Goal: Information Seeking & Learning: Learn about a topic

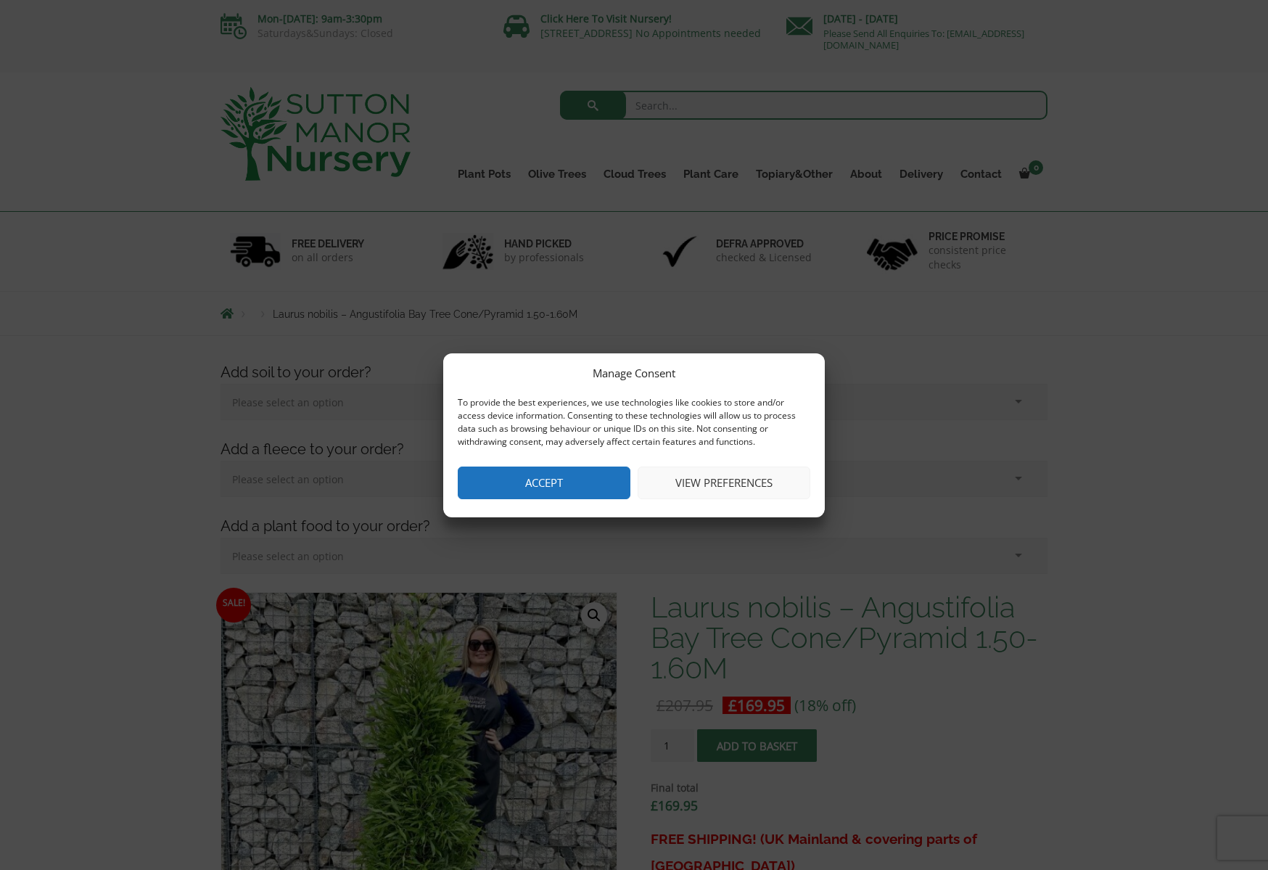
click at [747, 472] on button "View preferences" at bounding box center [724, 483] width 173 height 33
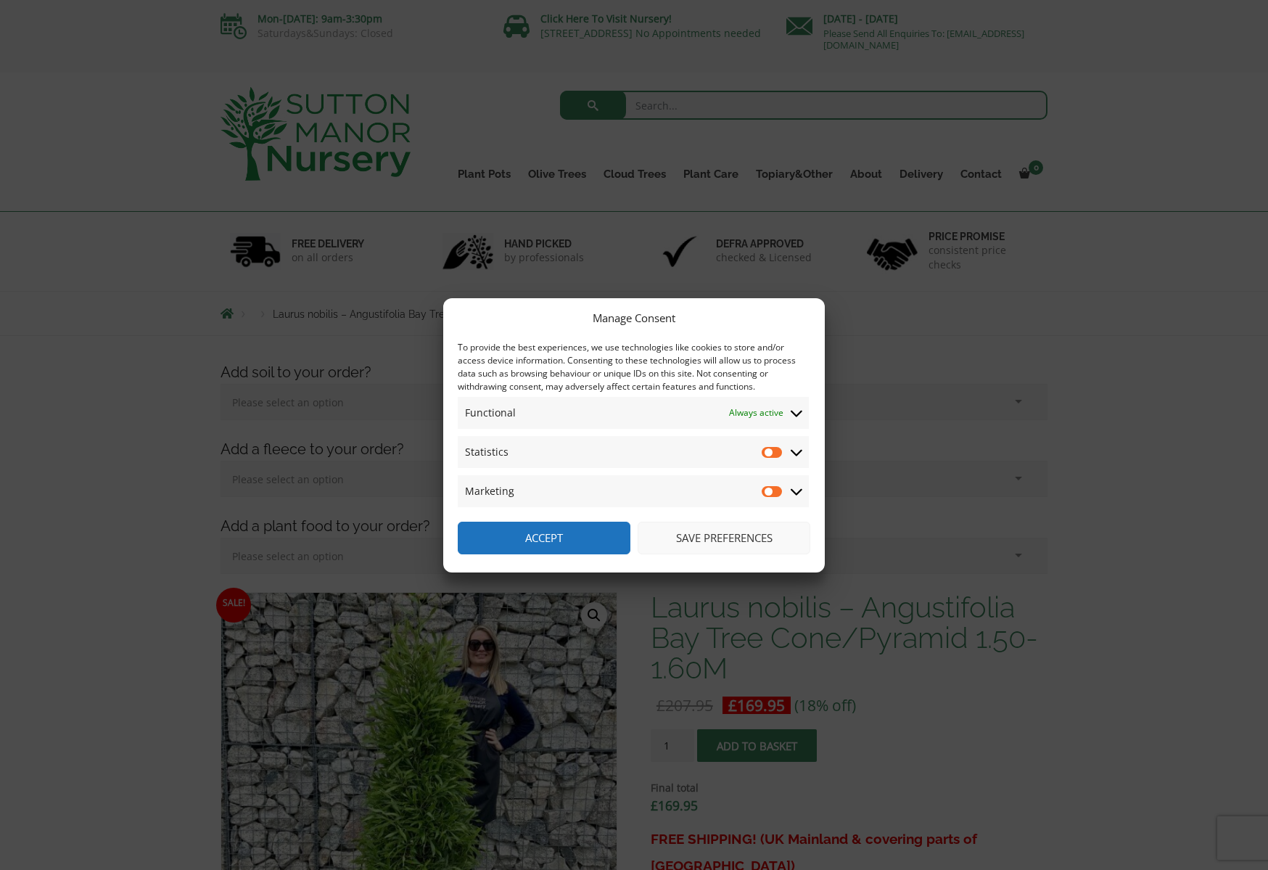
click at [715, 535] on button "Save preferences" at bounding box center [724, 538] width 173 height 33
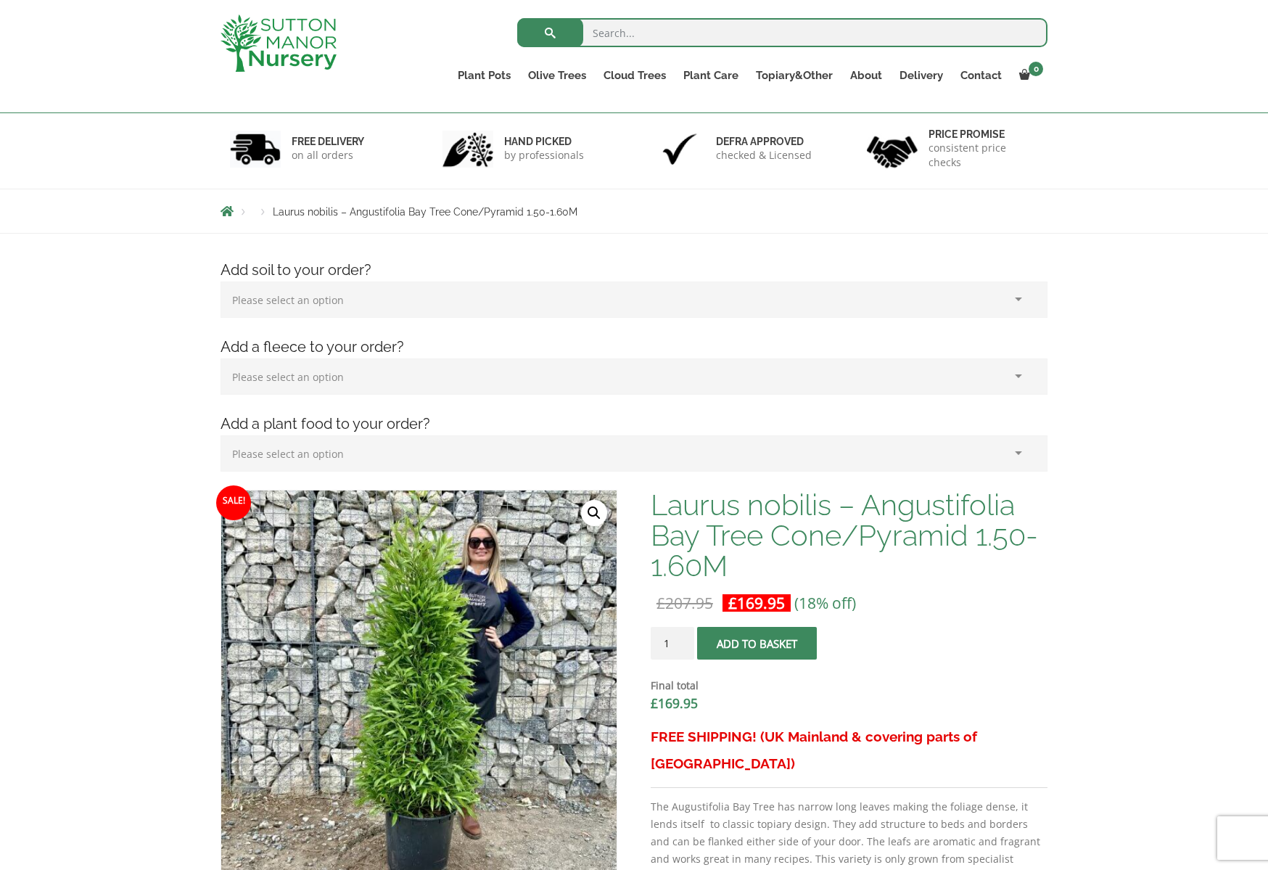
scroll to position [290, 0]
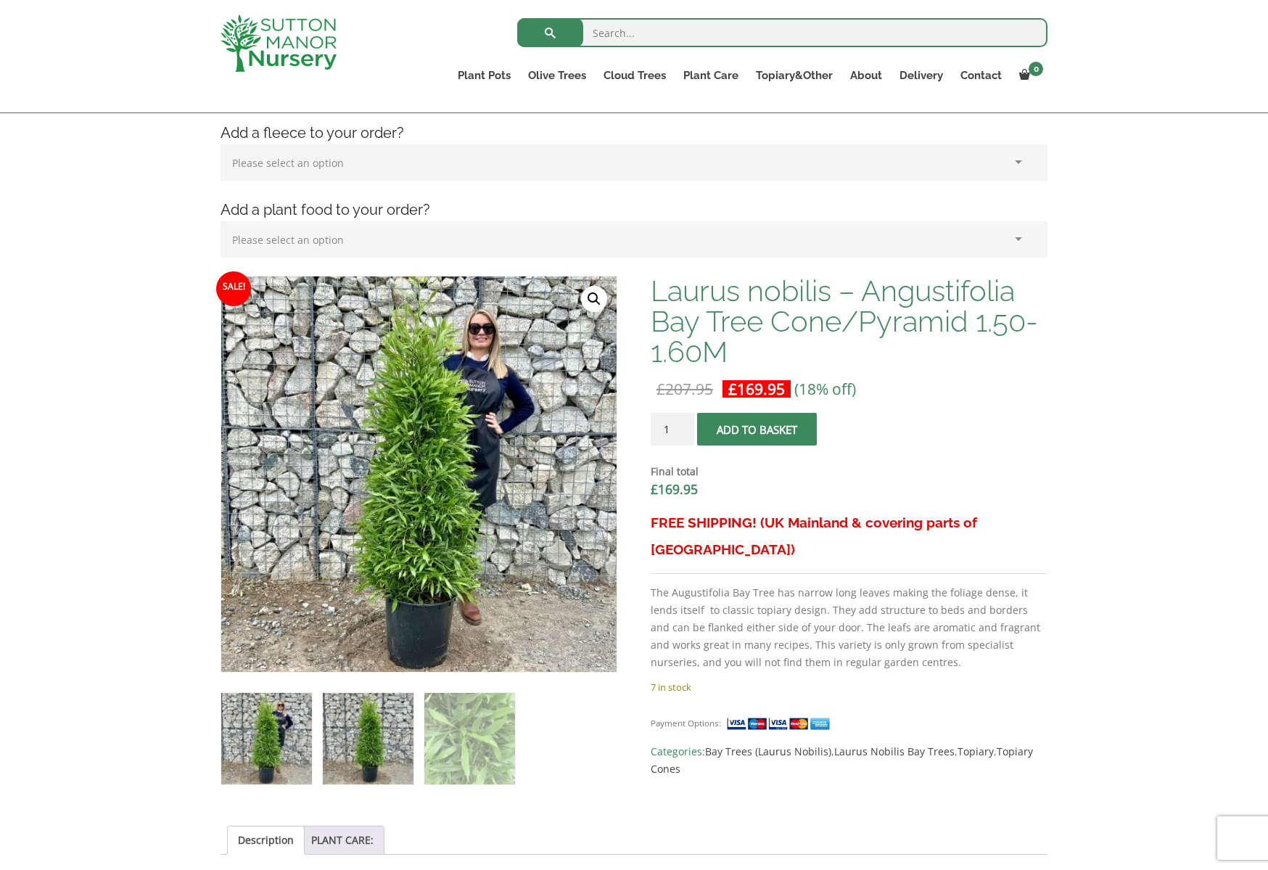
click at [381, 725] on img at bounding box center [368, 738] width 91 height 91
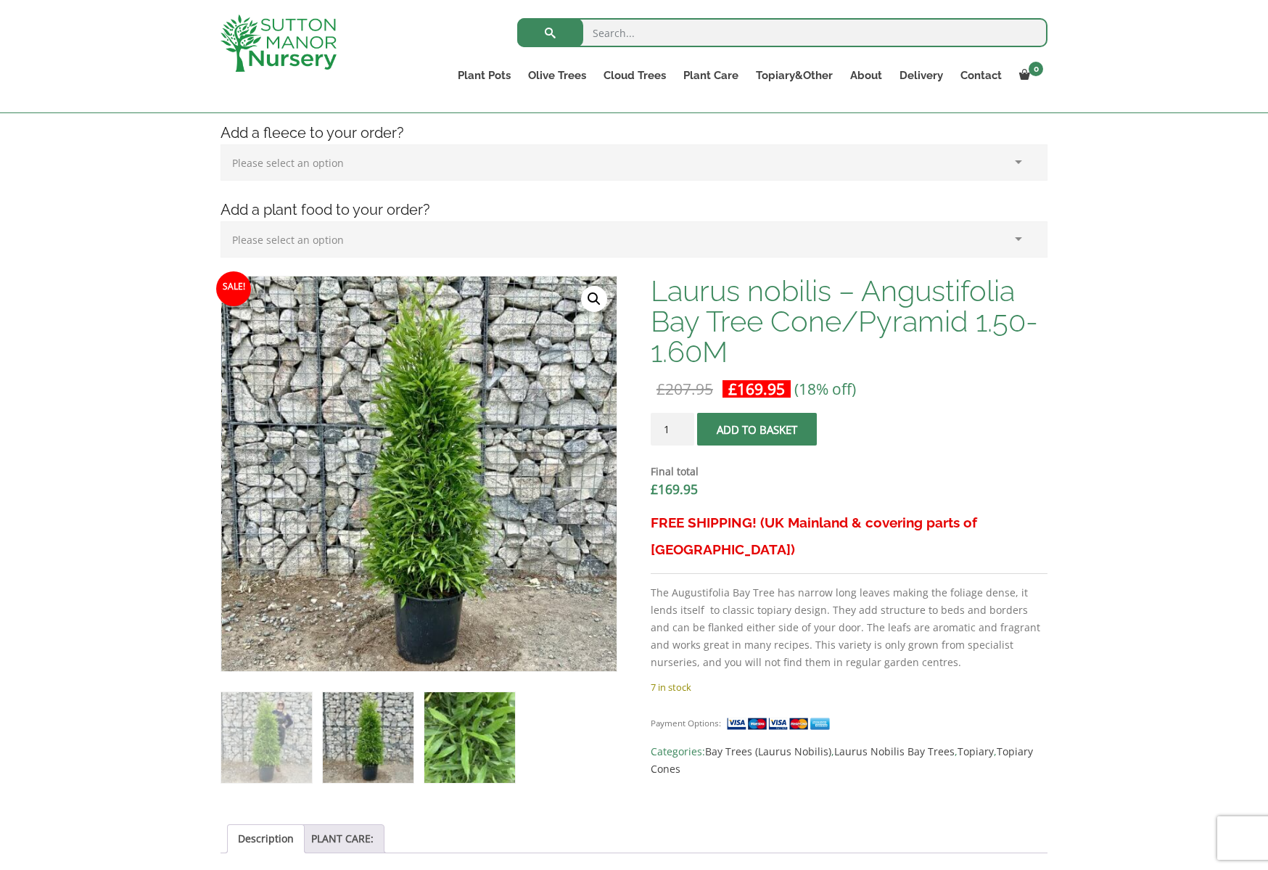
click at [453, 731] on img at bounding box center [469, 737] width 91 height 91
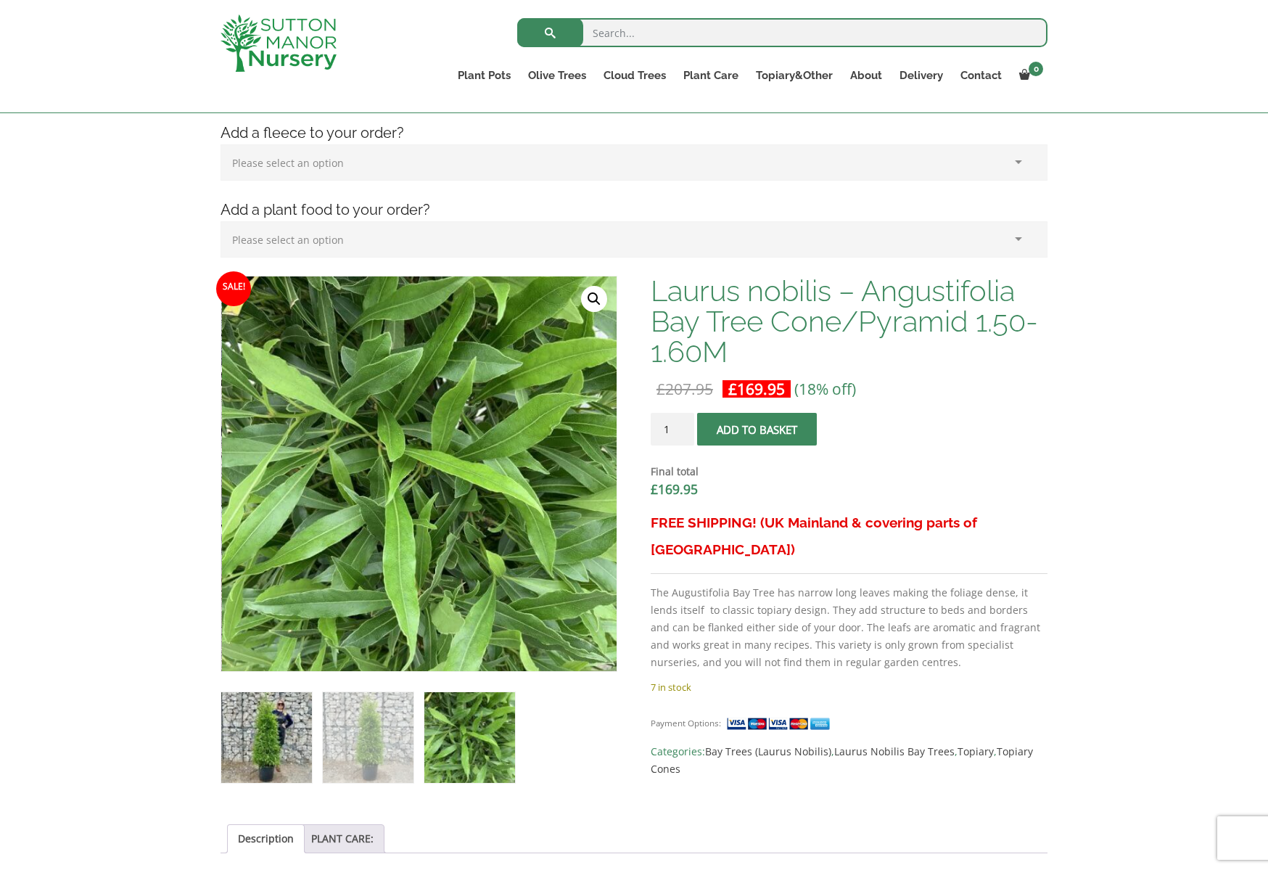
click at [238, 734] on img at bounding box center [266, 737] width 91 height 91
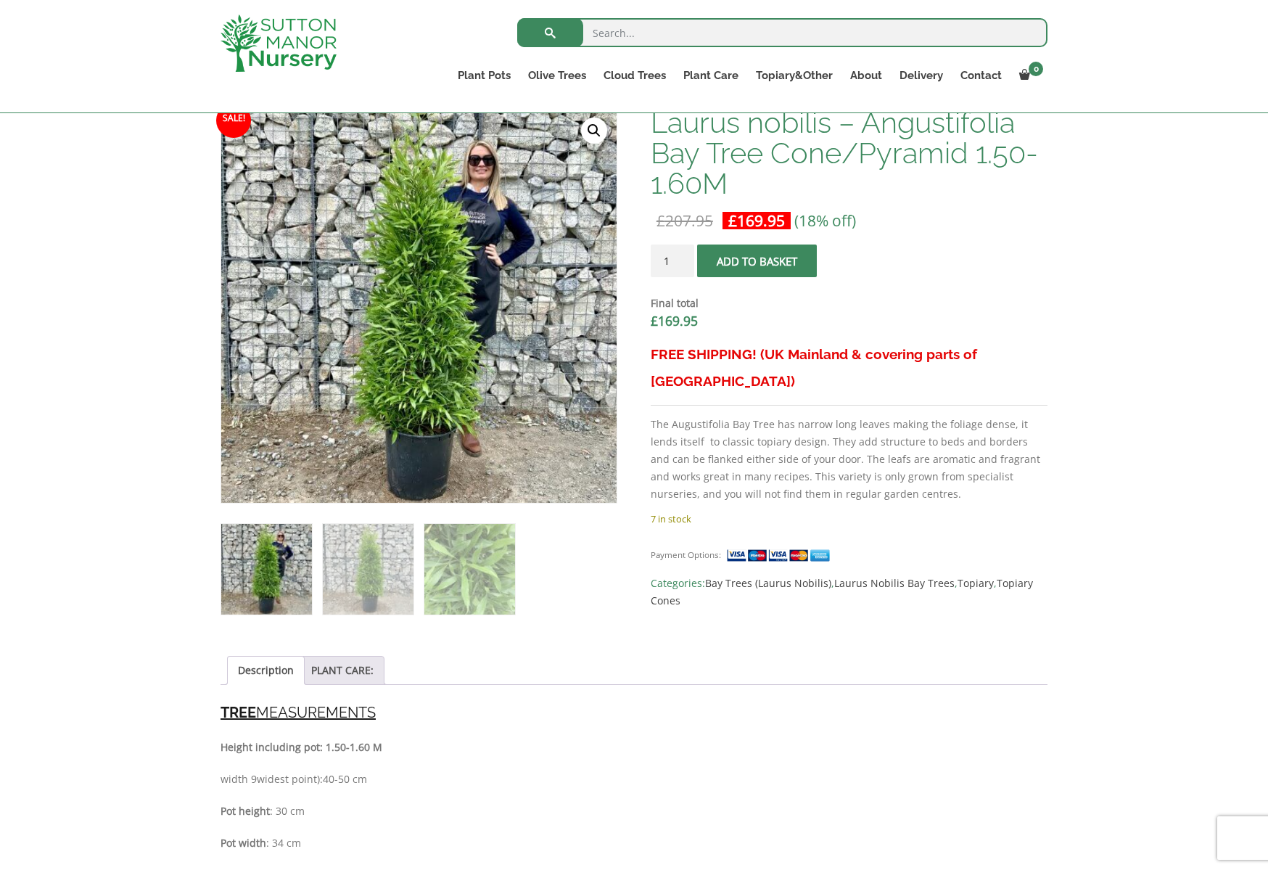
scroll to position [435, 0]
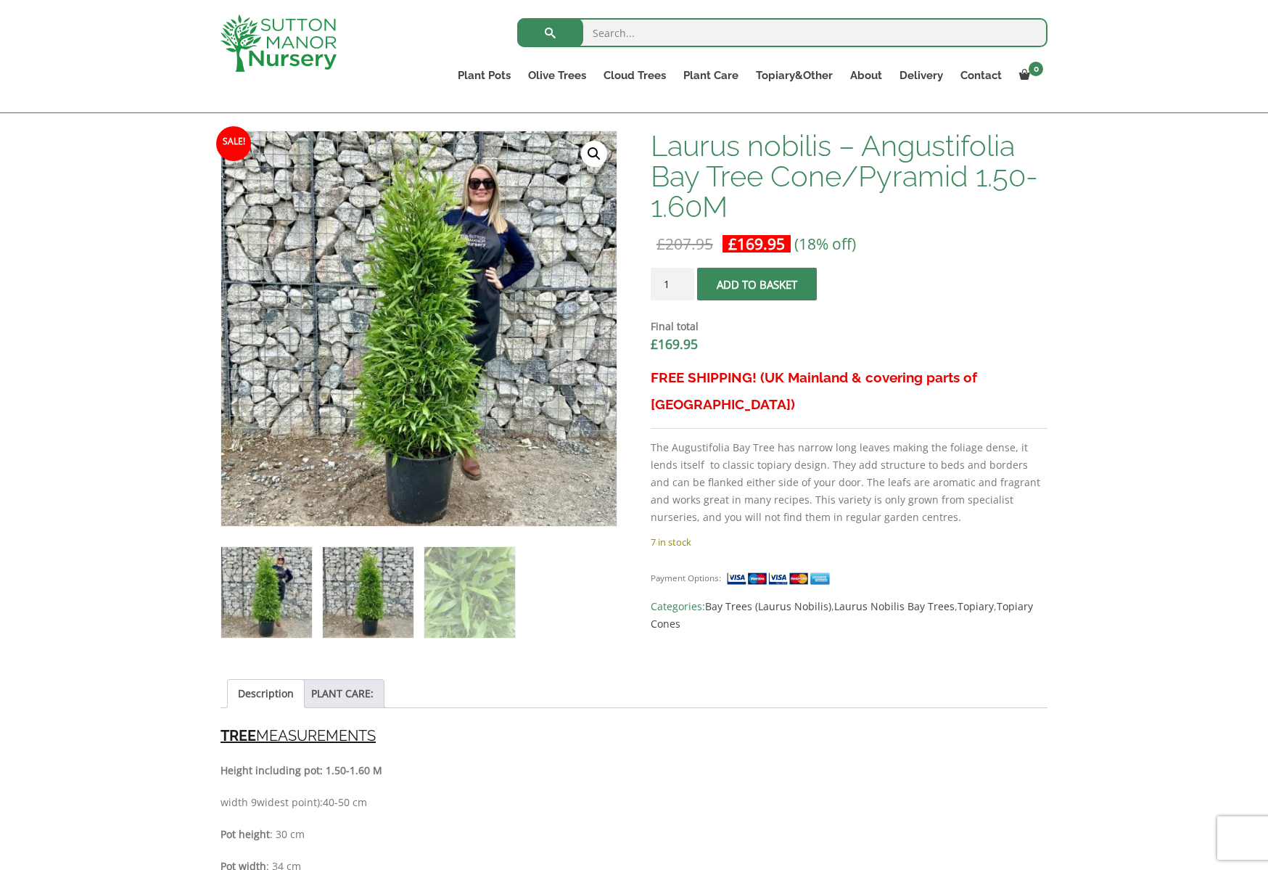
click at [366, 596] on img at bounding box center [368, 592] width 91 height 91
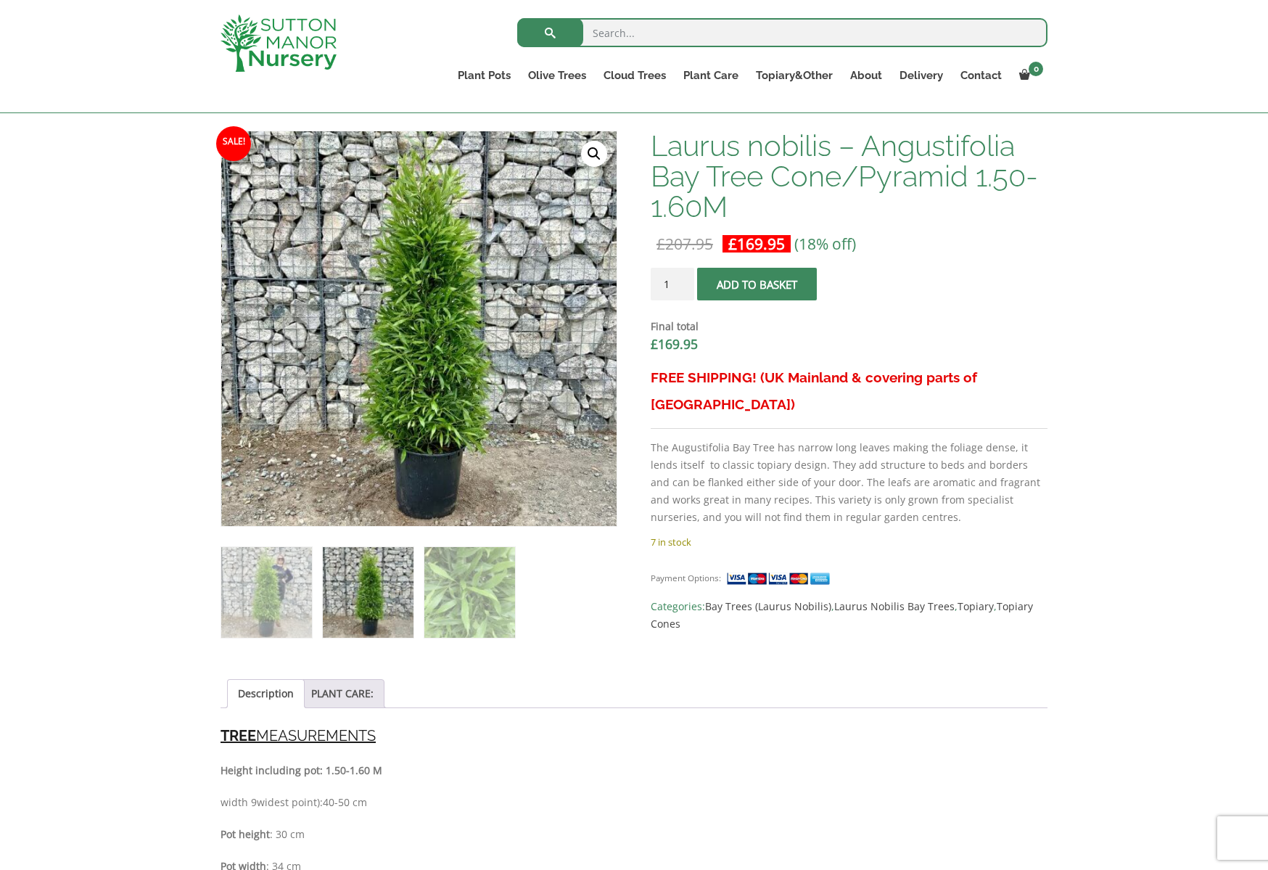
scroll to position [363, 0]
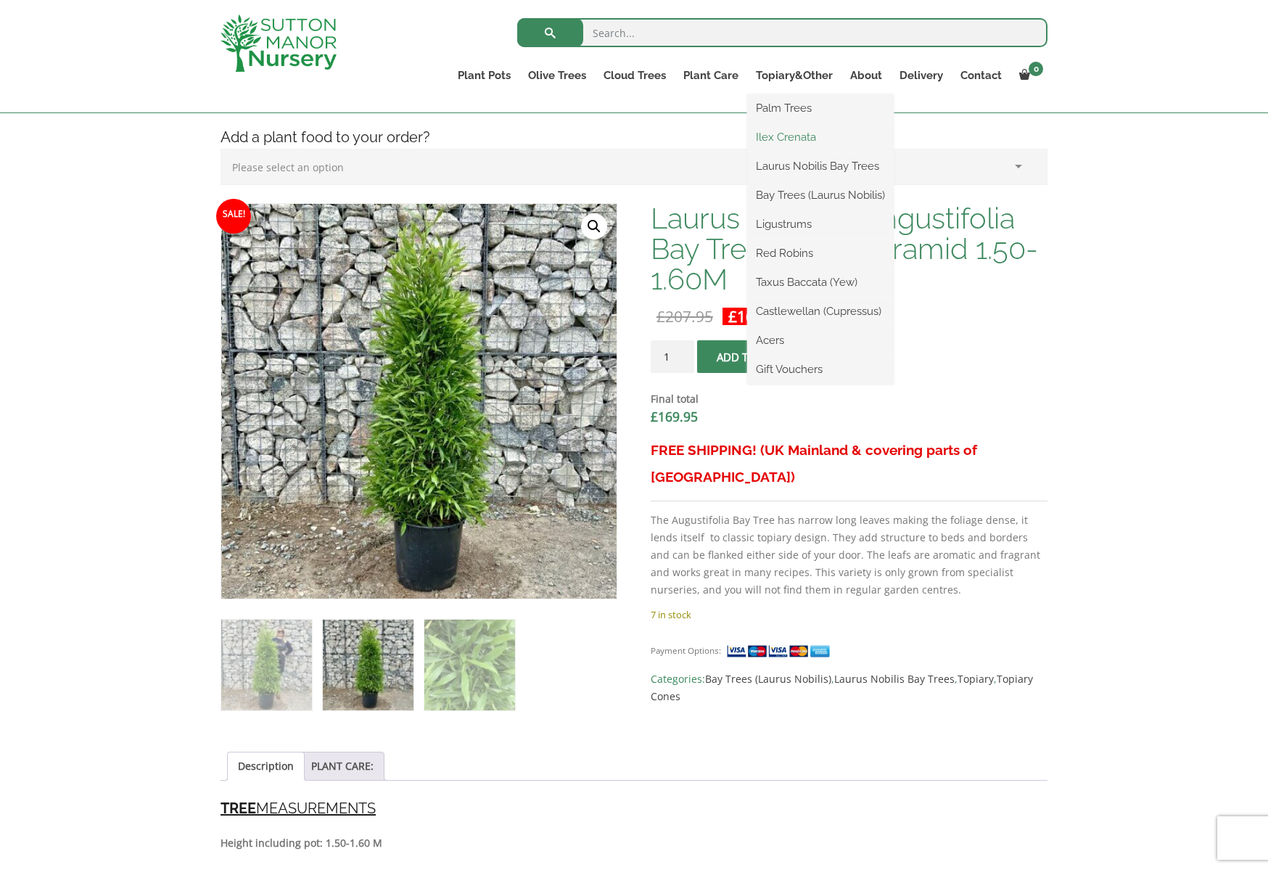
click at [792, 134] on link "Ilex Crenata" at bounding box center [820, 137] width 147 height 22
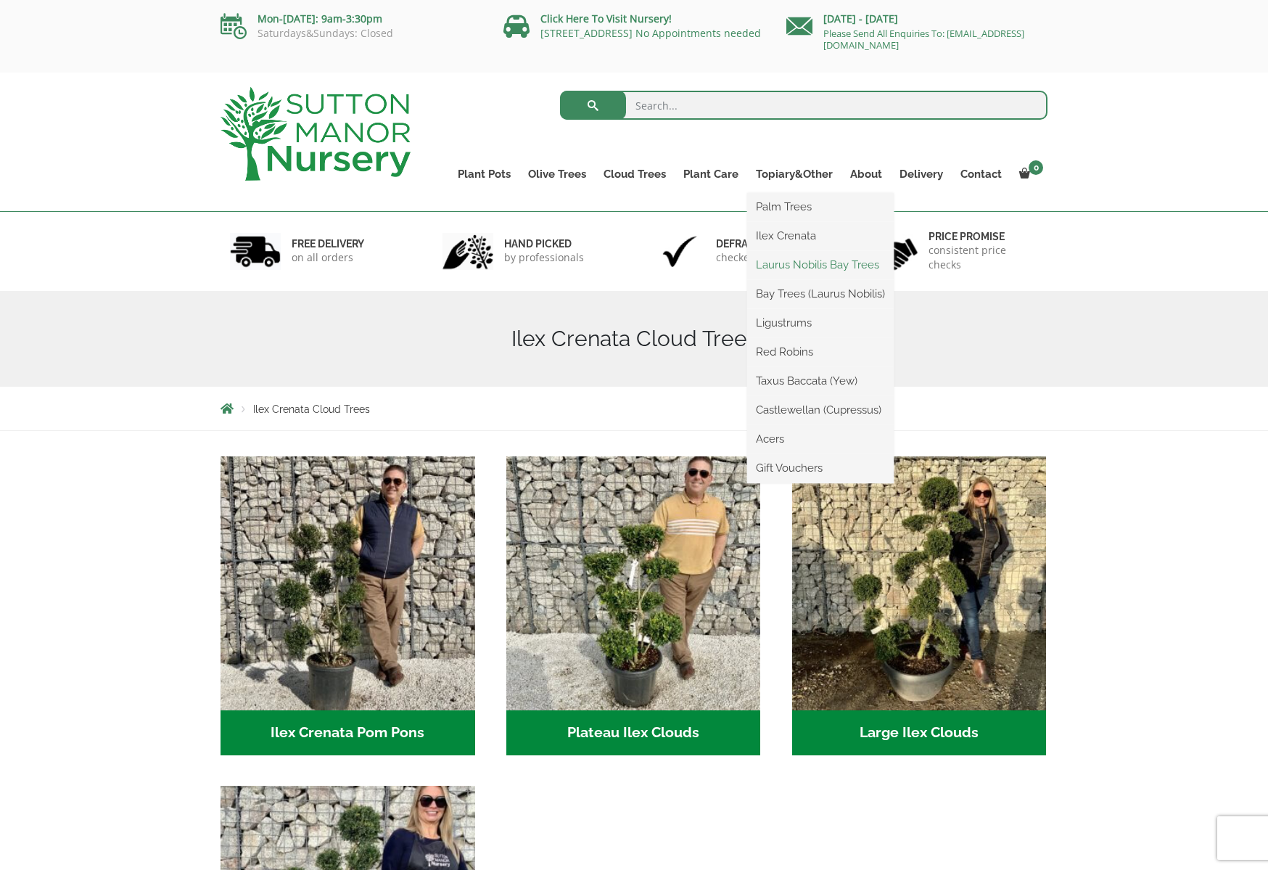
click at [834, 265] on link "Laurus Nobilis Bay Trees" at bounding box center [820, 265] width 147 height 22
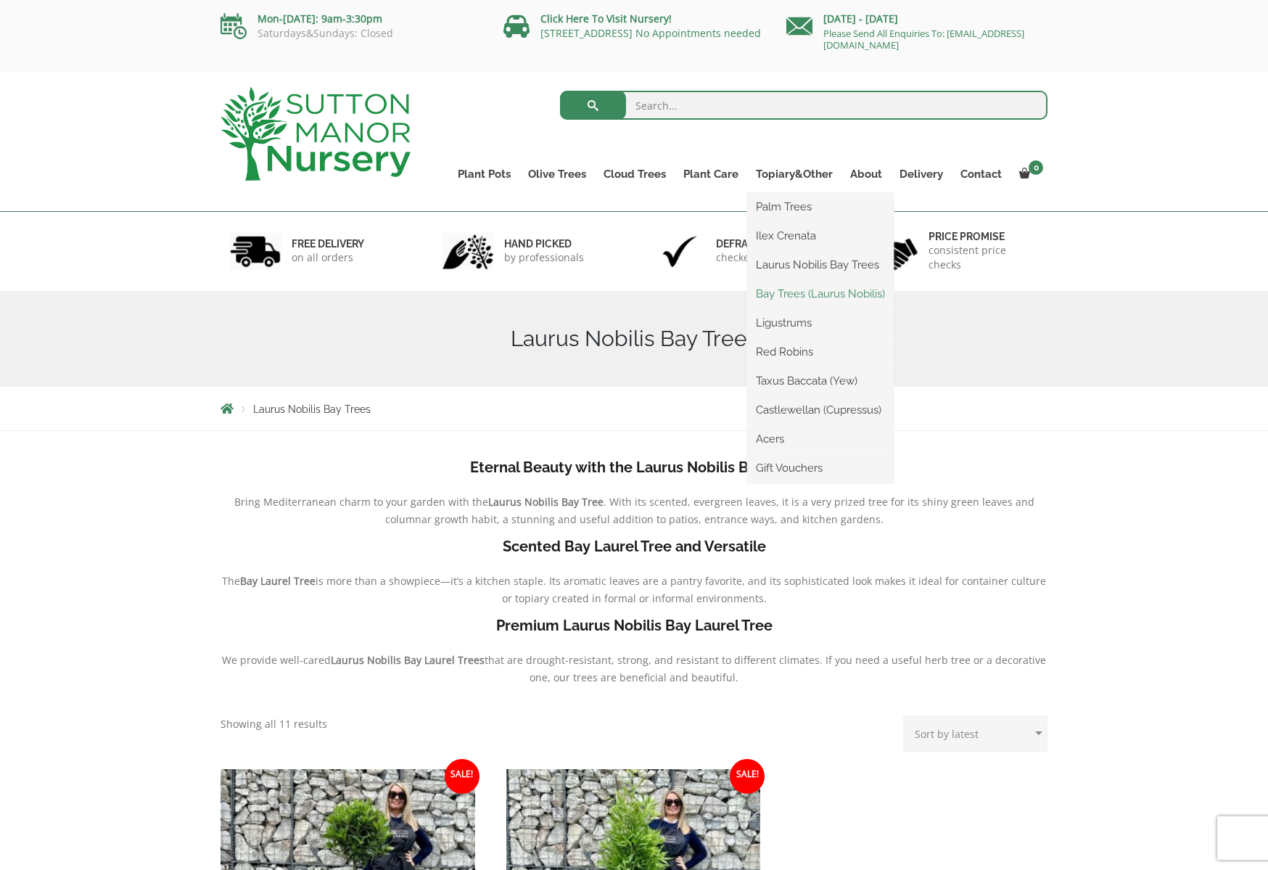
click at [788, 297] on link "Bay Trees (Laurus Nobilis)" at bounding box center [820, 294] width 147 height 22
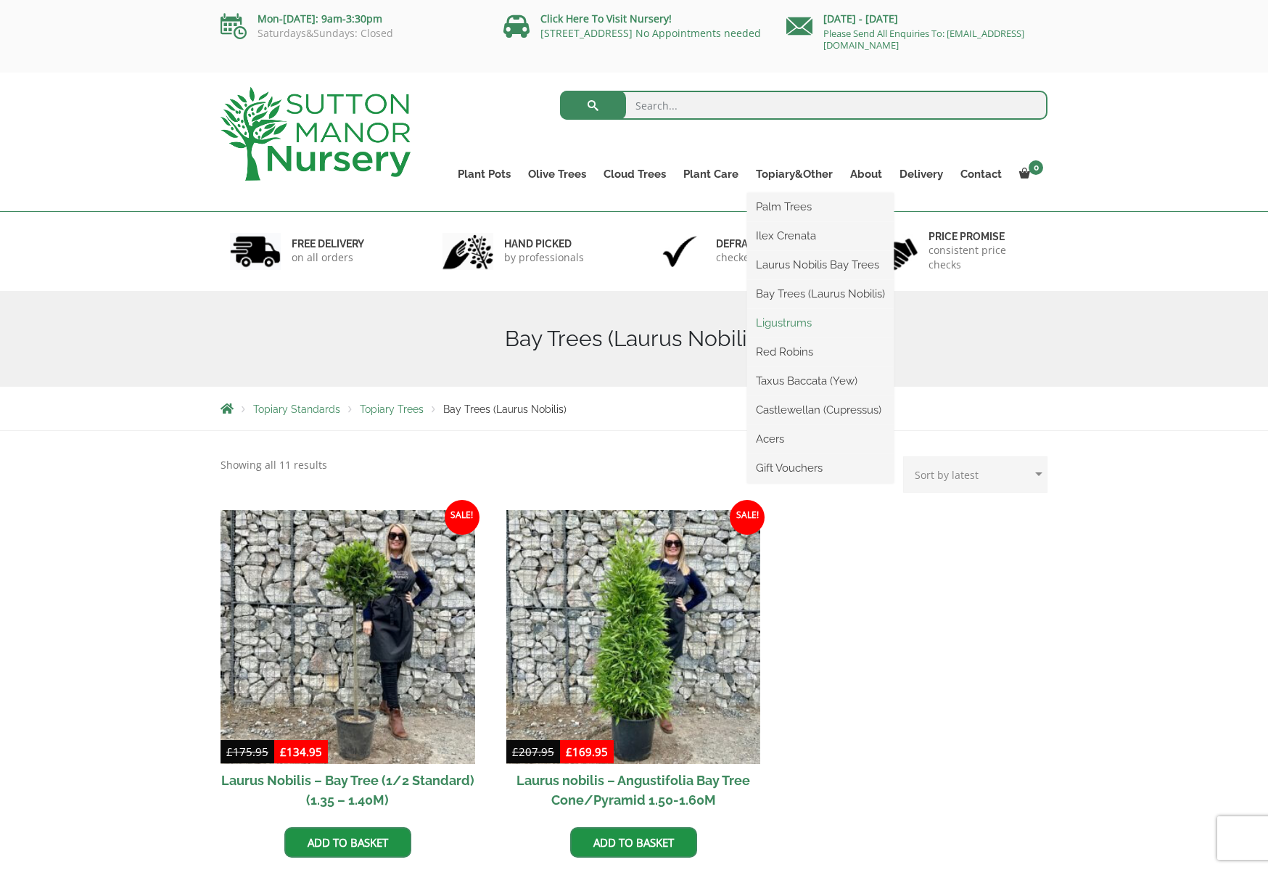
click at [779, 323] on link "Ligustrums" at bounding box center [820, 323] width 147 height 22
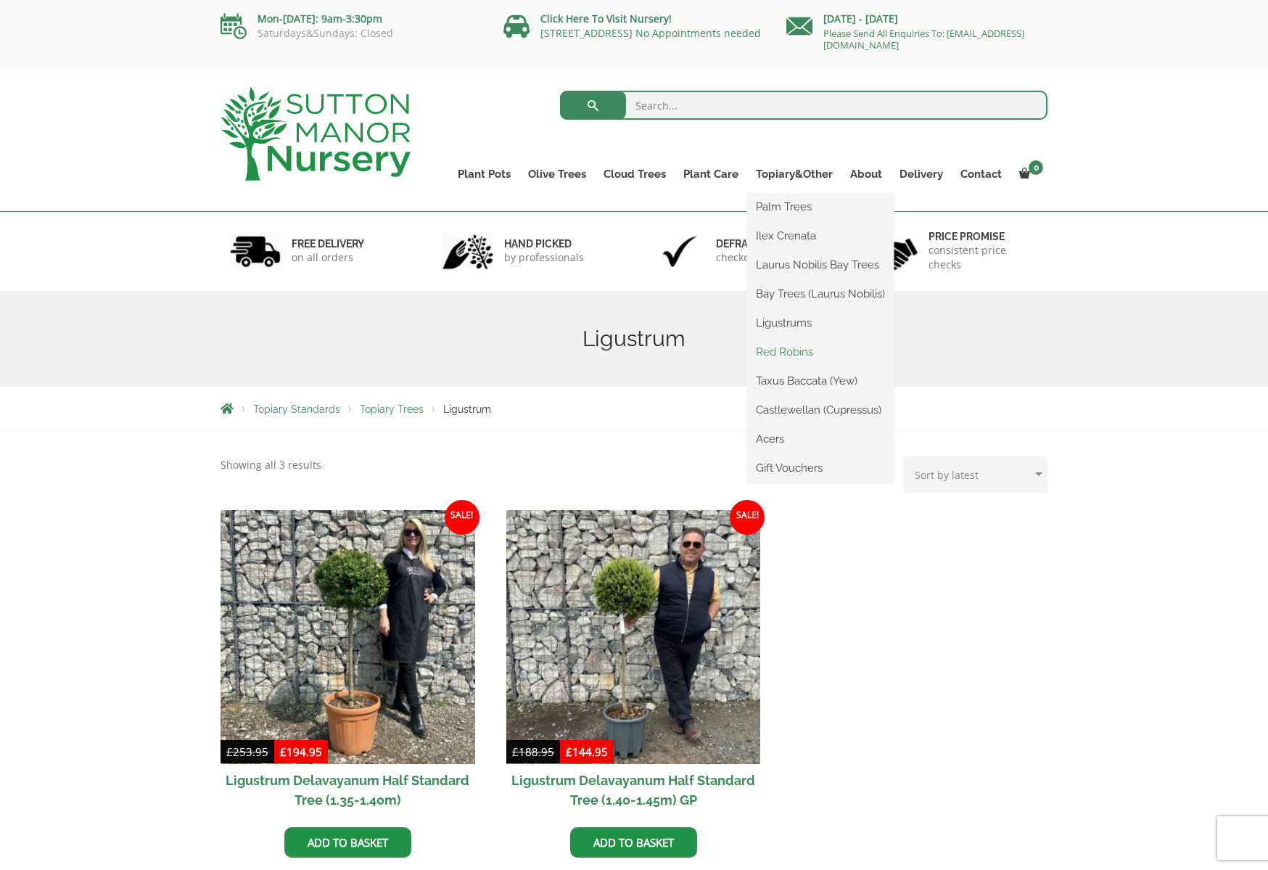
click at [793, 351] on link "Red Robins" at bounding box center [820, 352] width 147 height 22
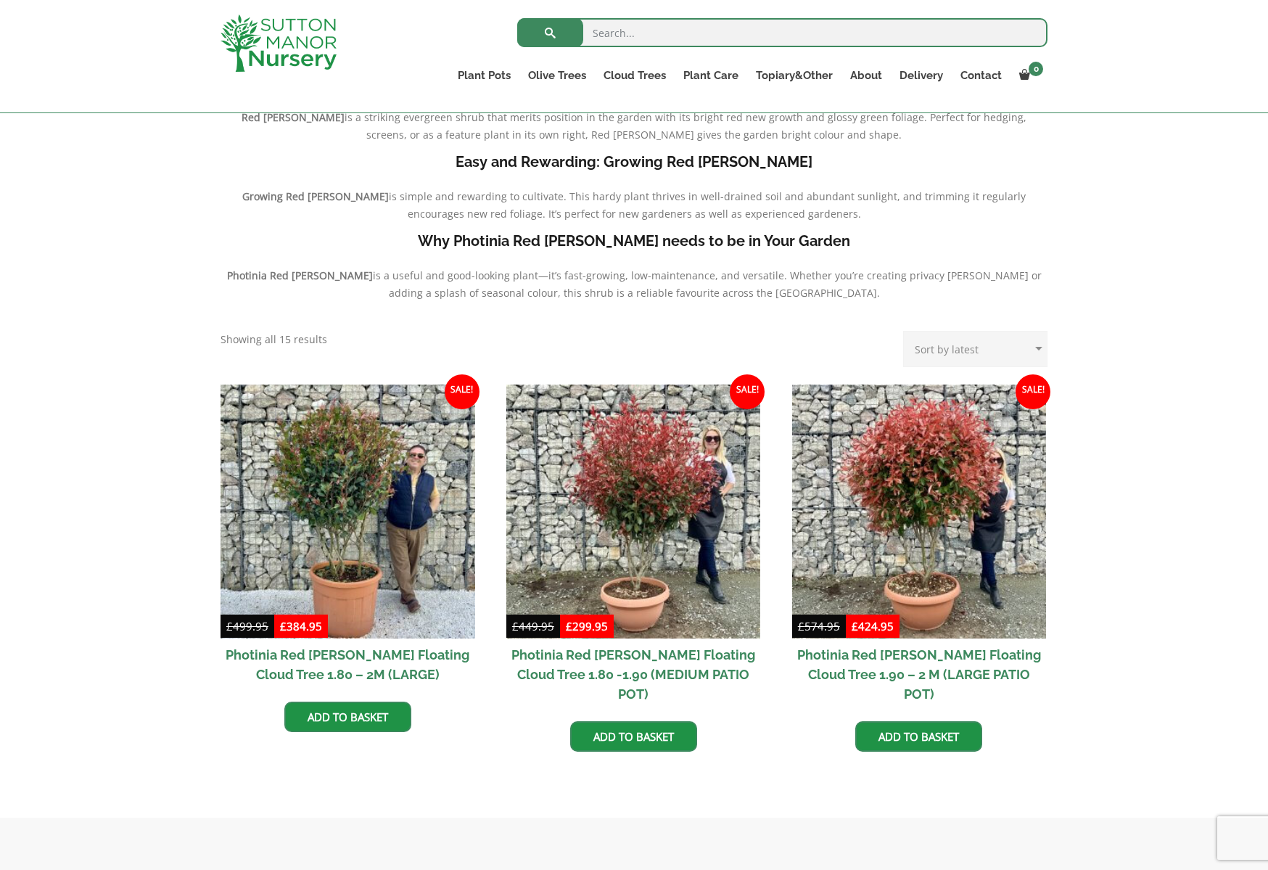
scroll to position [363, 0]
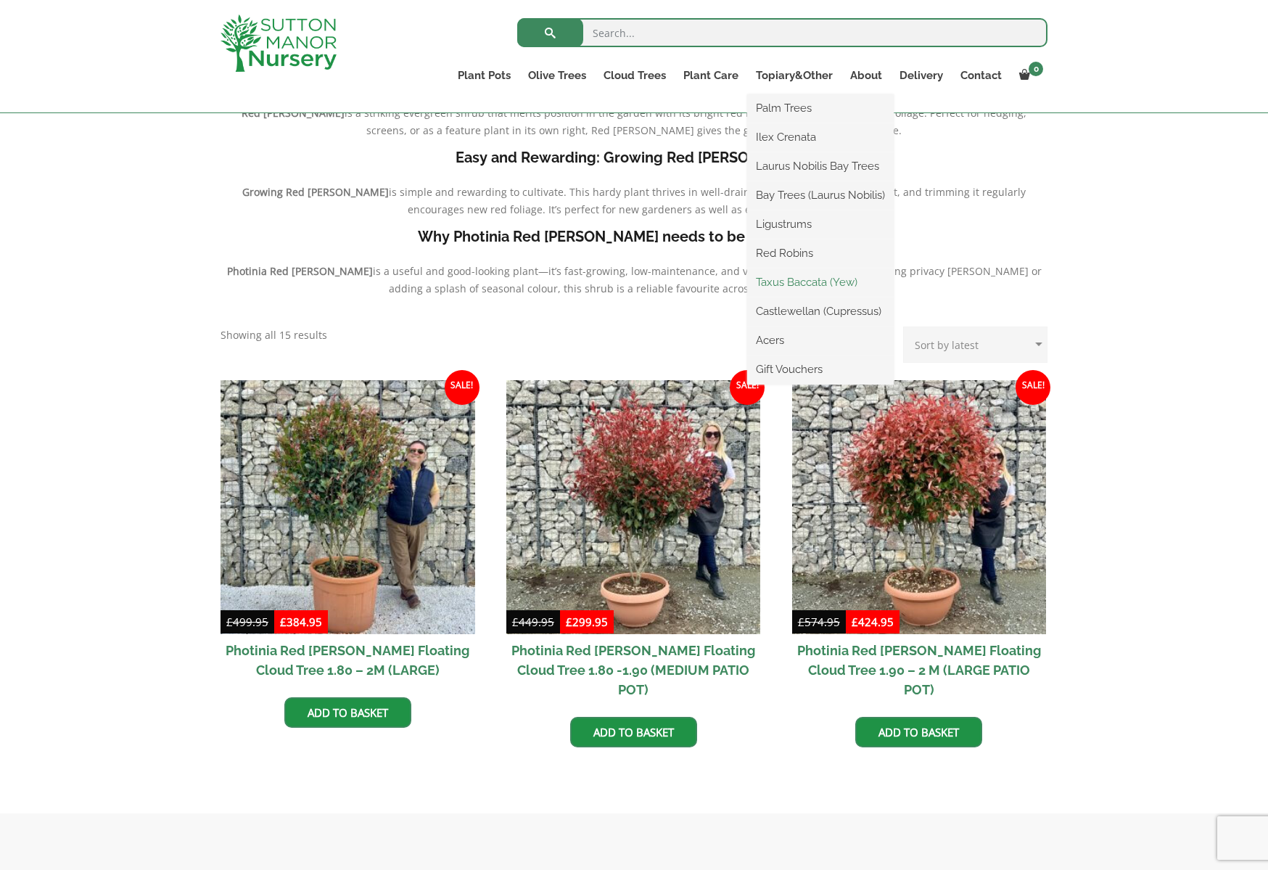
click at [823, 281] on link "Taxus Baccata (Yew)" at bounding box center [820, 282] width 147 height 22
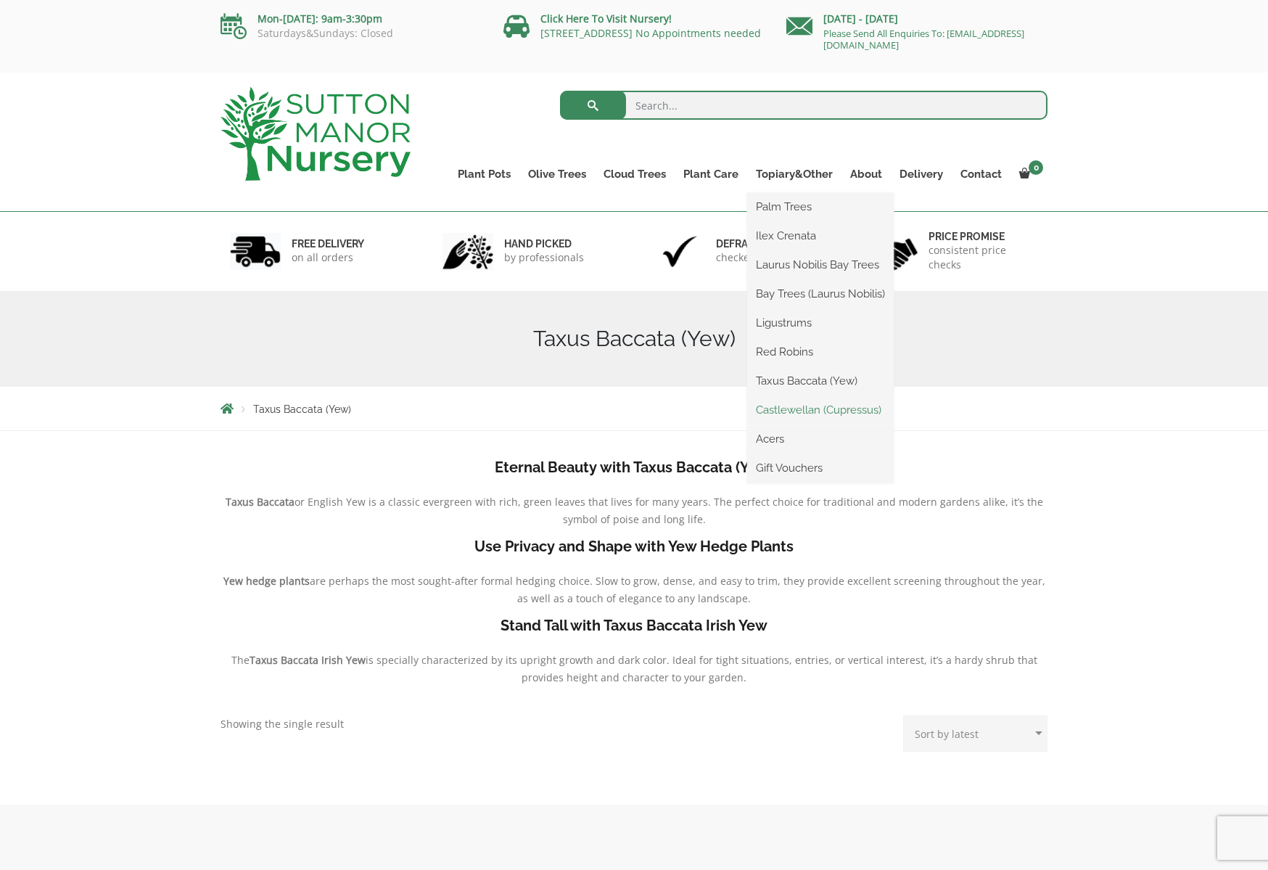
click at [808, 410] on link "Castlewellan (Cupressus)" at bounding box center [820, 410] width 147 height 22
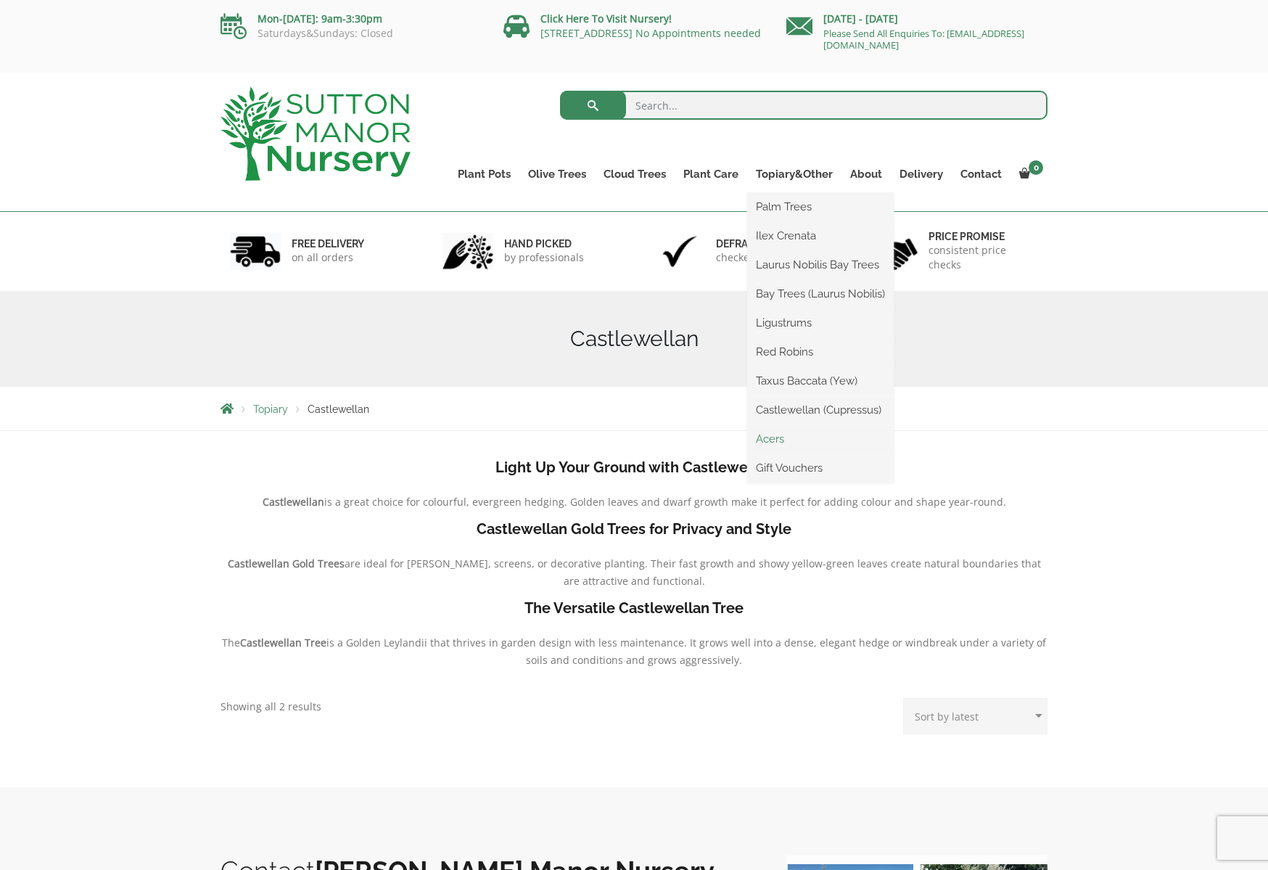
click at [769, 441] on link "Acers" at bounding box center [820, 439] width 147 height 22
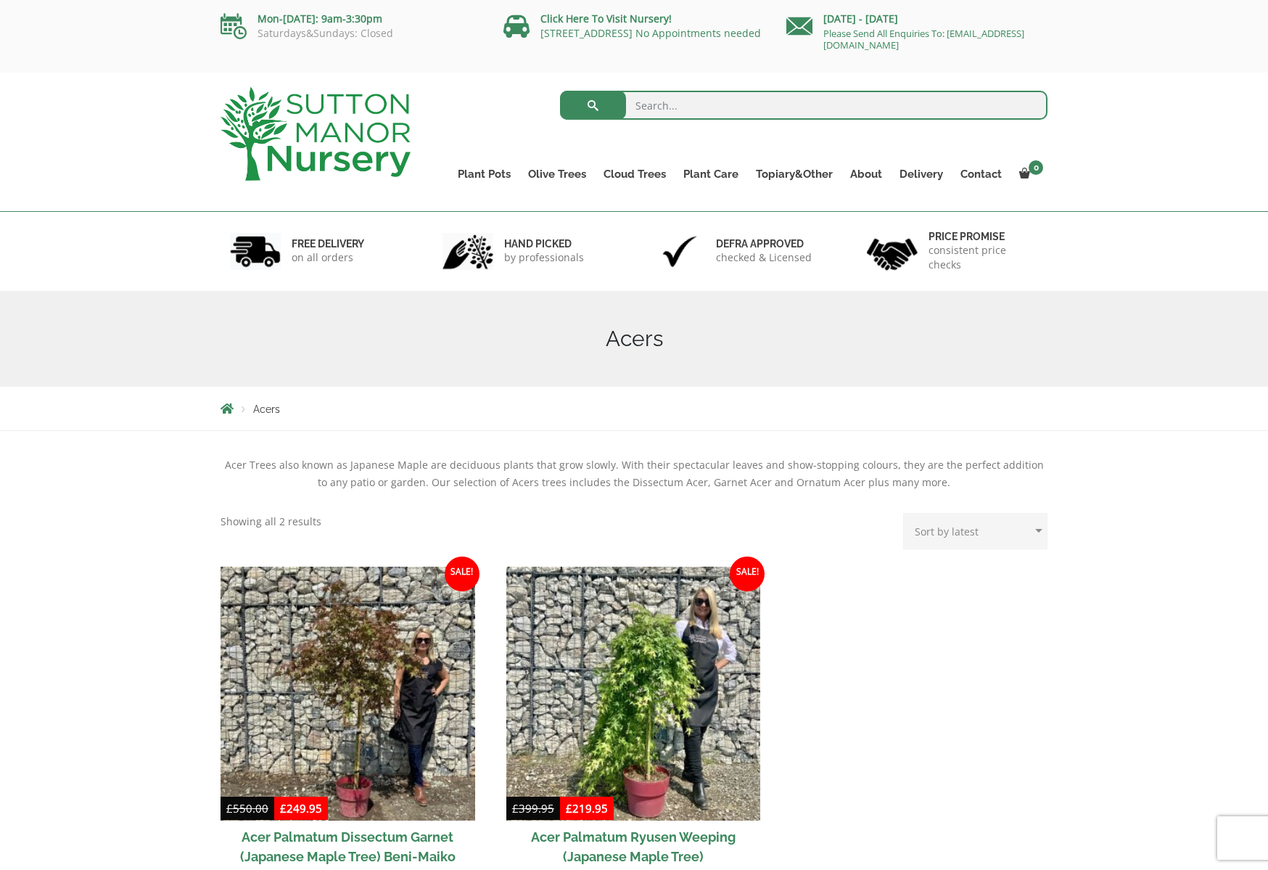
click at [323, 127] on img at bounding box center [316, 134] width 190 height 94
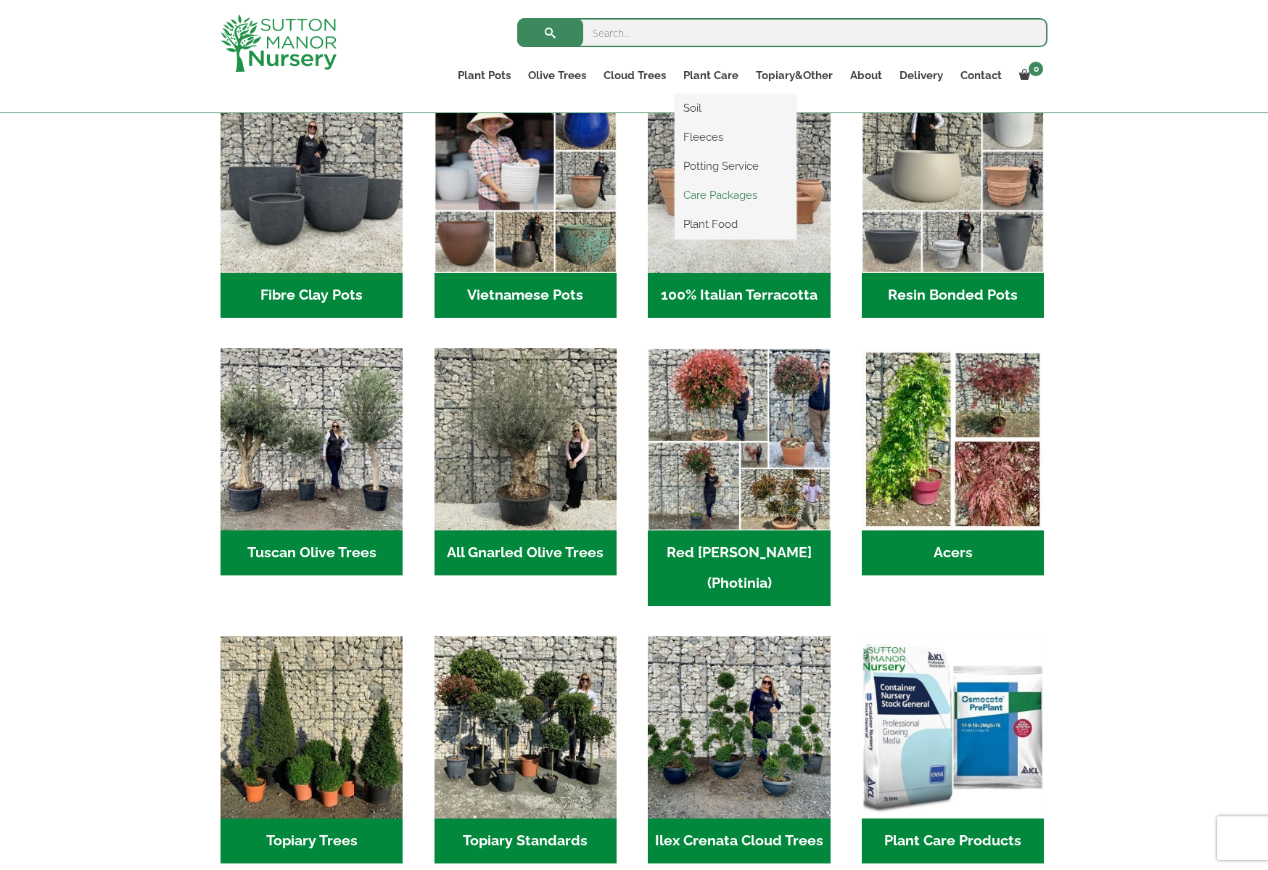
scroll to position [798, 0]
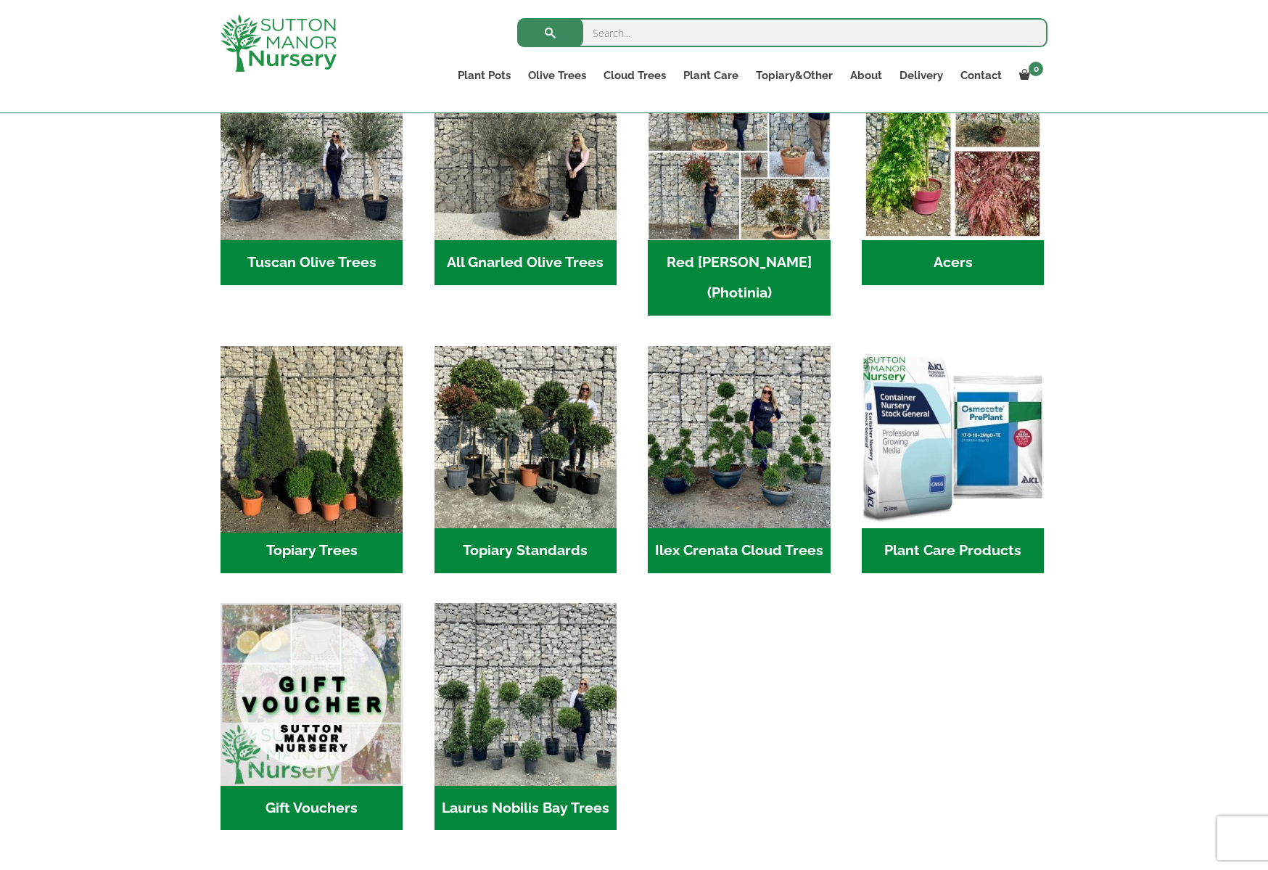
click at [326, 427] on img "Visit product category Topiary Trees" at bounding box center [312, 437] width 192 height 192
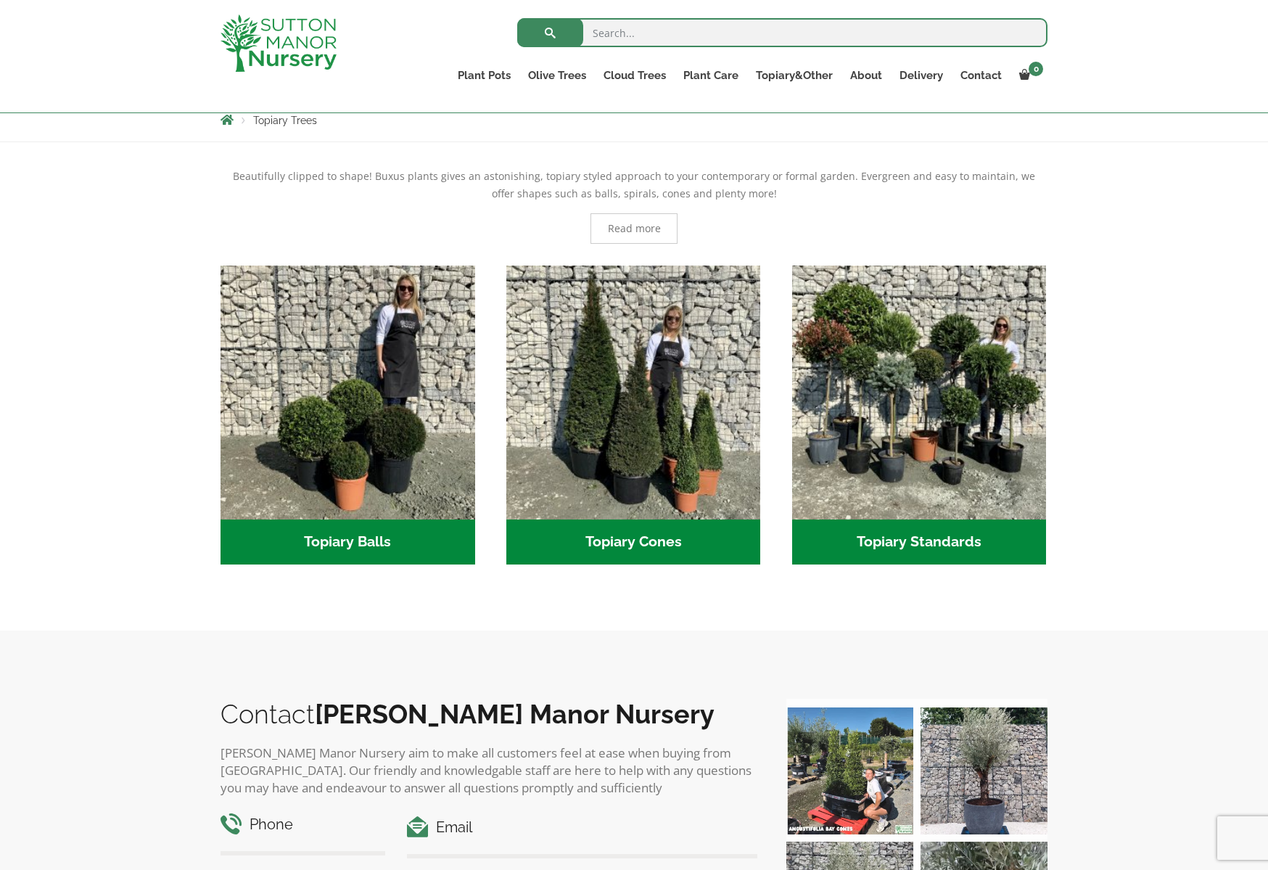
scroll to position [290, 0]
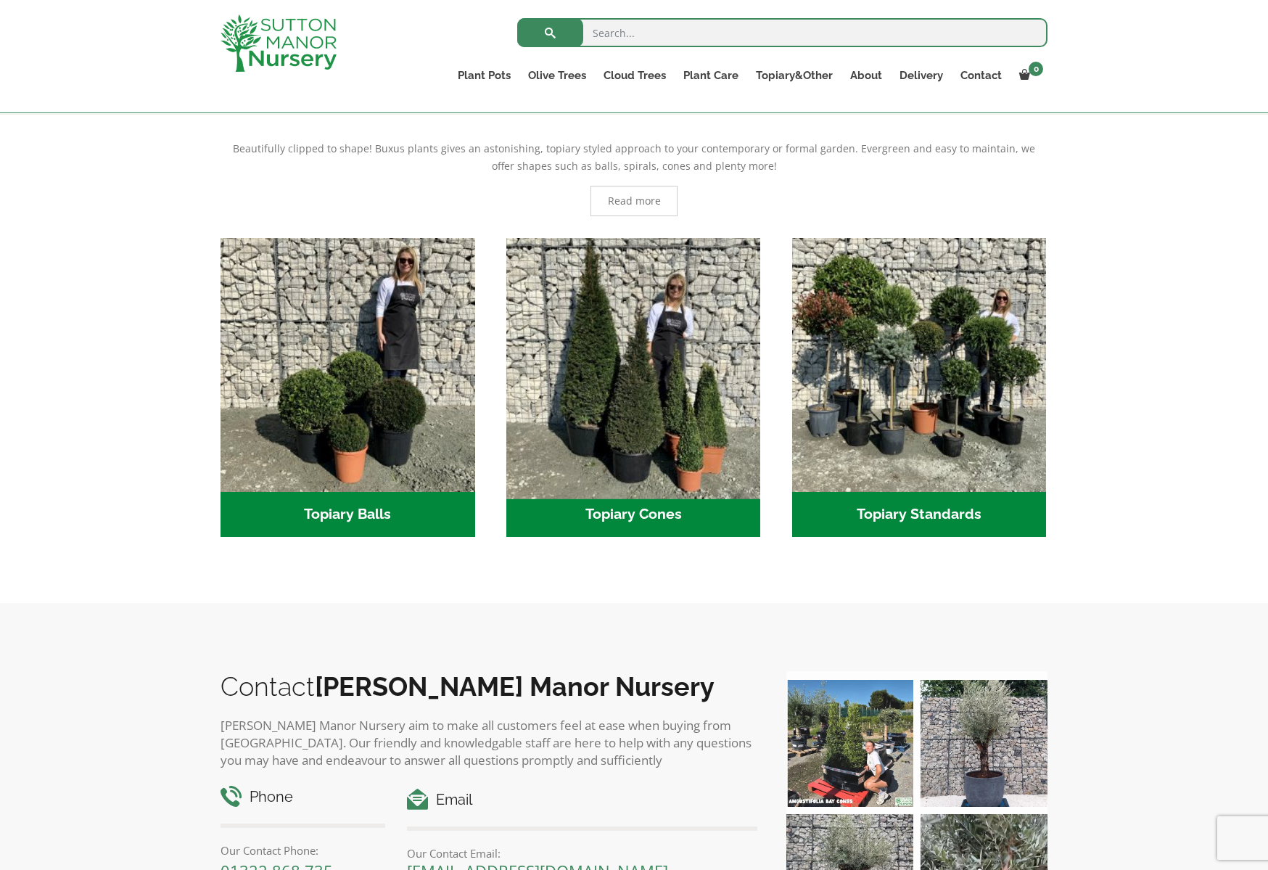
click at [694, 379] on img "Visit product category Topiary Cones" at bounding box center [633, 364] width 267 height 267
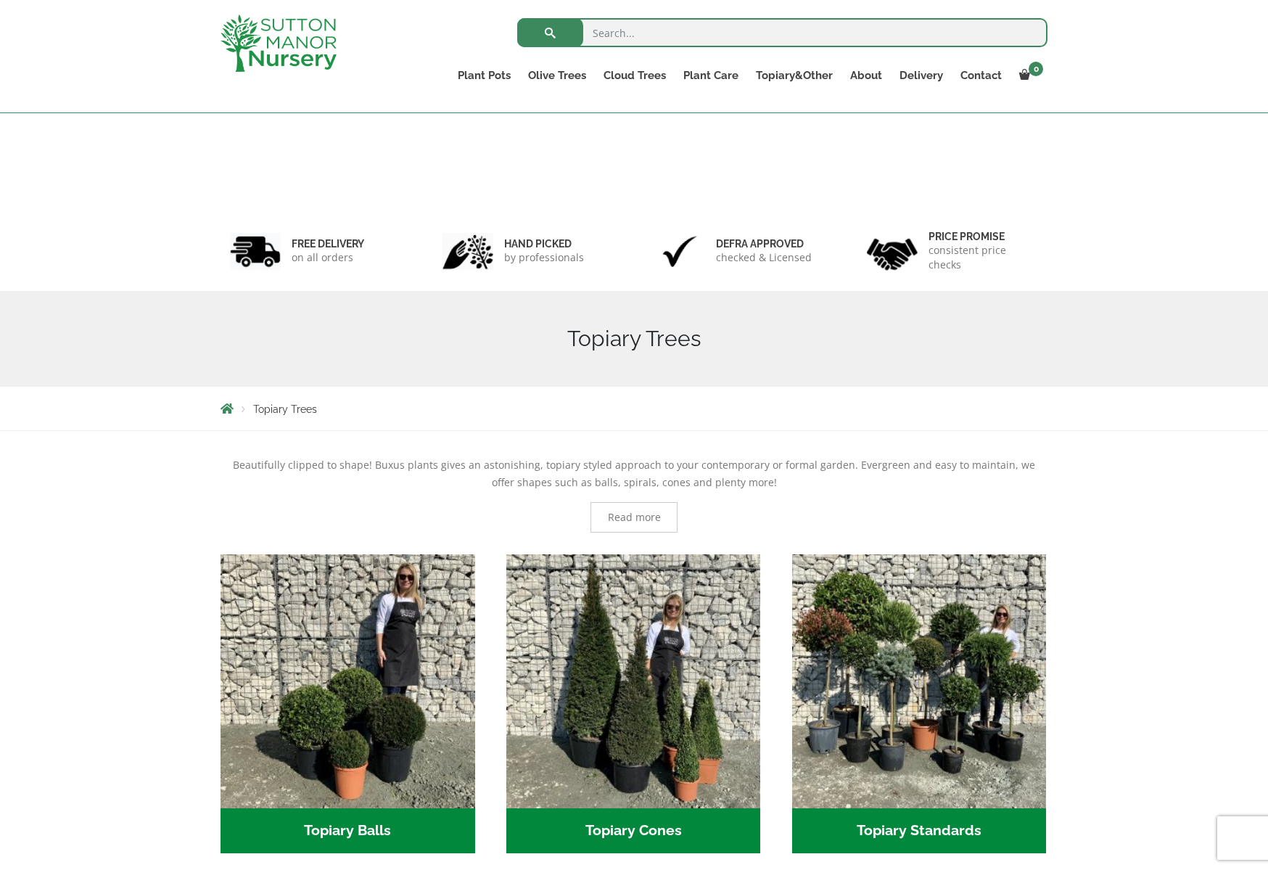
scroll to position [316, 0]
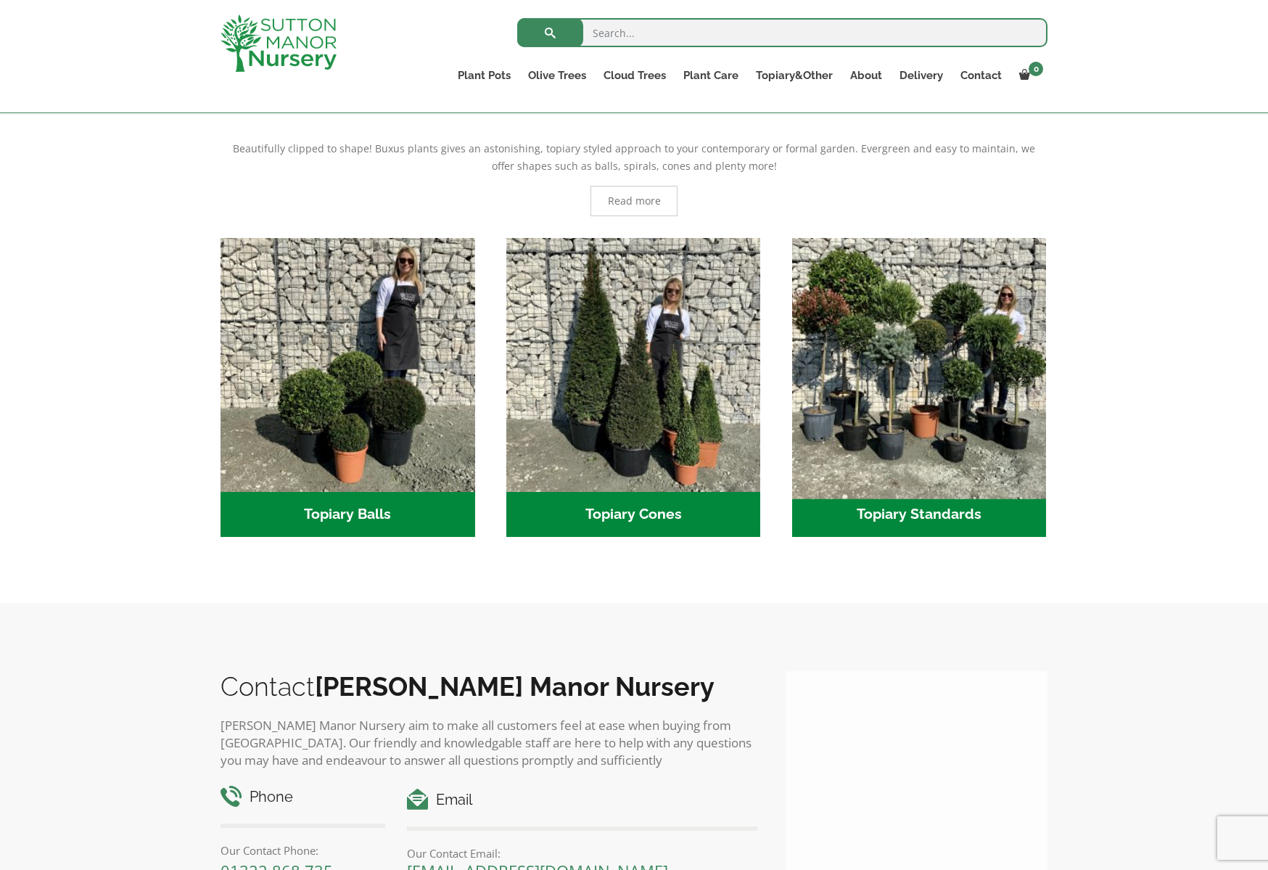
click at [930, 401] on img "Visit product category Topiary Standards" at bounding box center [919, 364] width 267 height 267
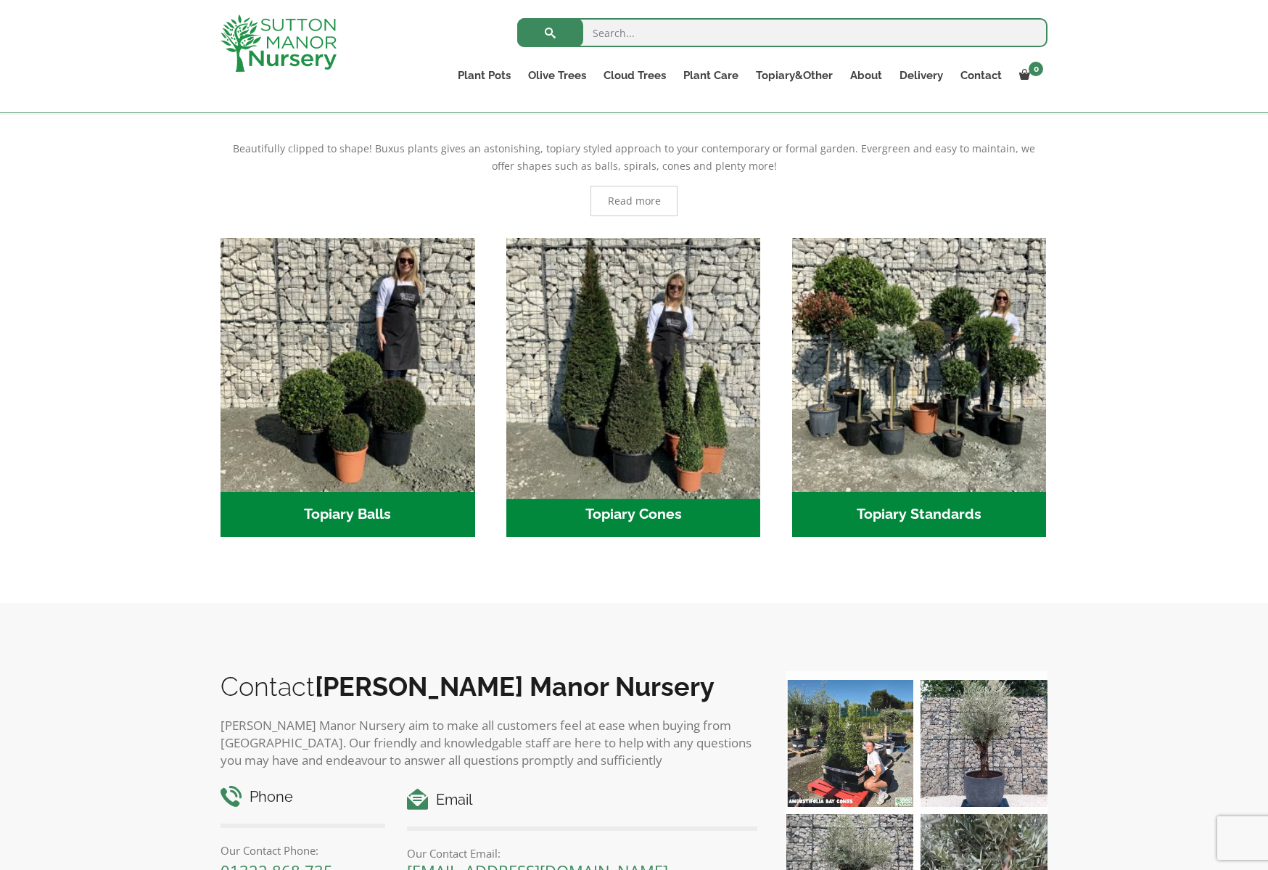
scroll to position [0, 0]
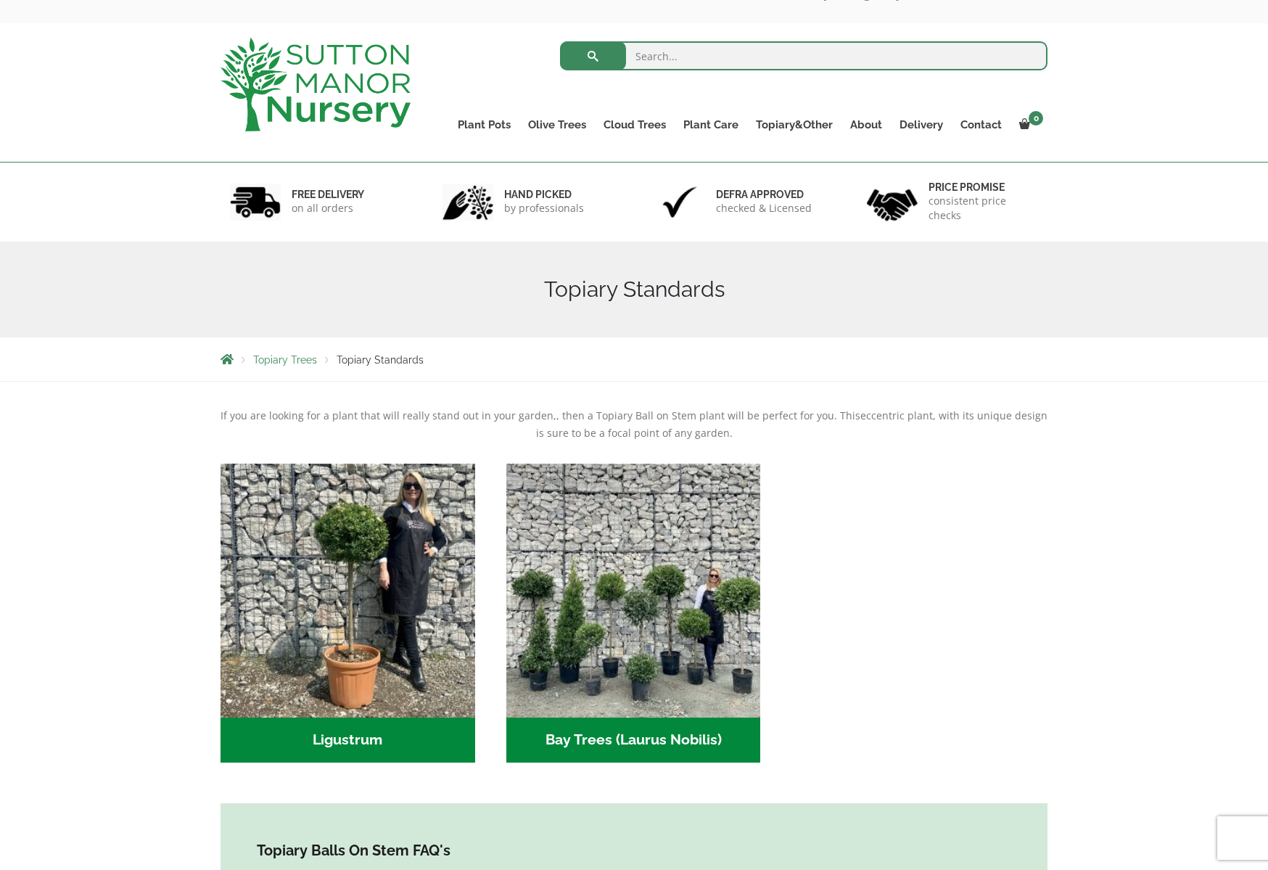
scroll to position [73, 0]
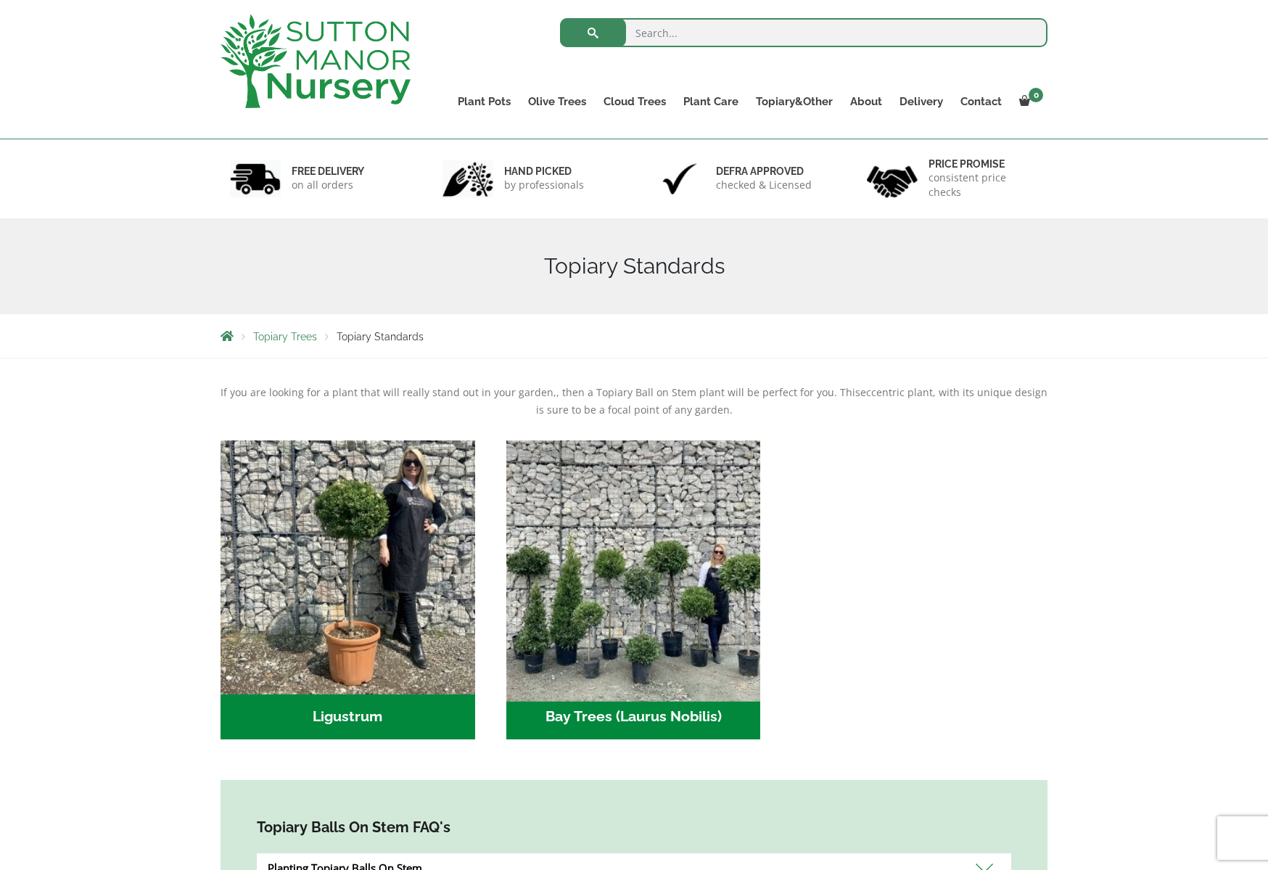
click at [757, 632] on img "Visit product category Bay Trees (Laurus Nobilis)" at bounding box center [633, 567] width 267 height 267
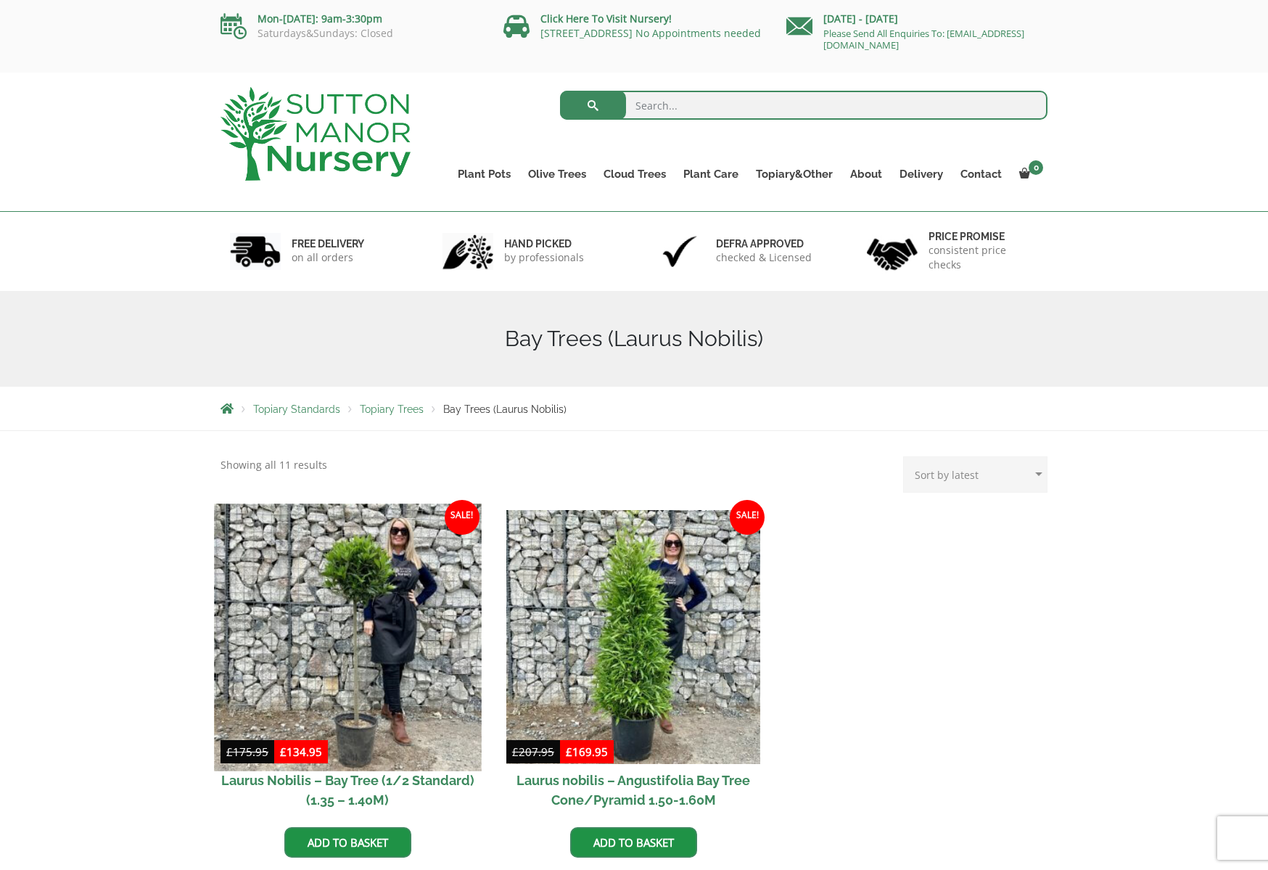
click at [370, 633] on img at bounding box center [347, 637] width 267 height 267
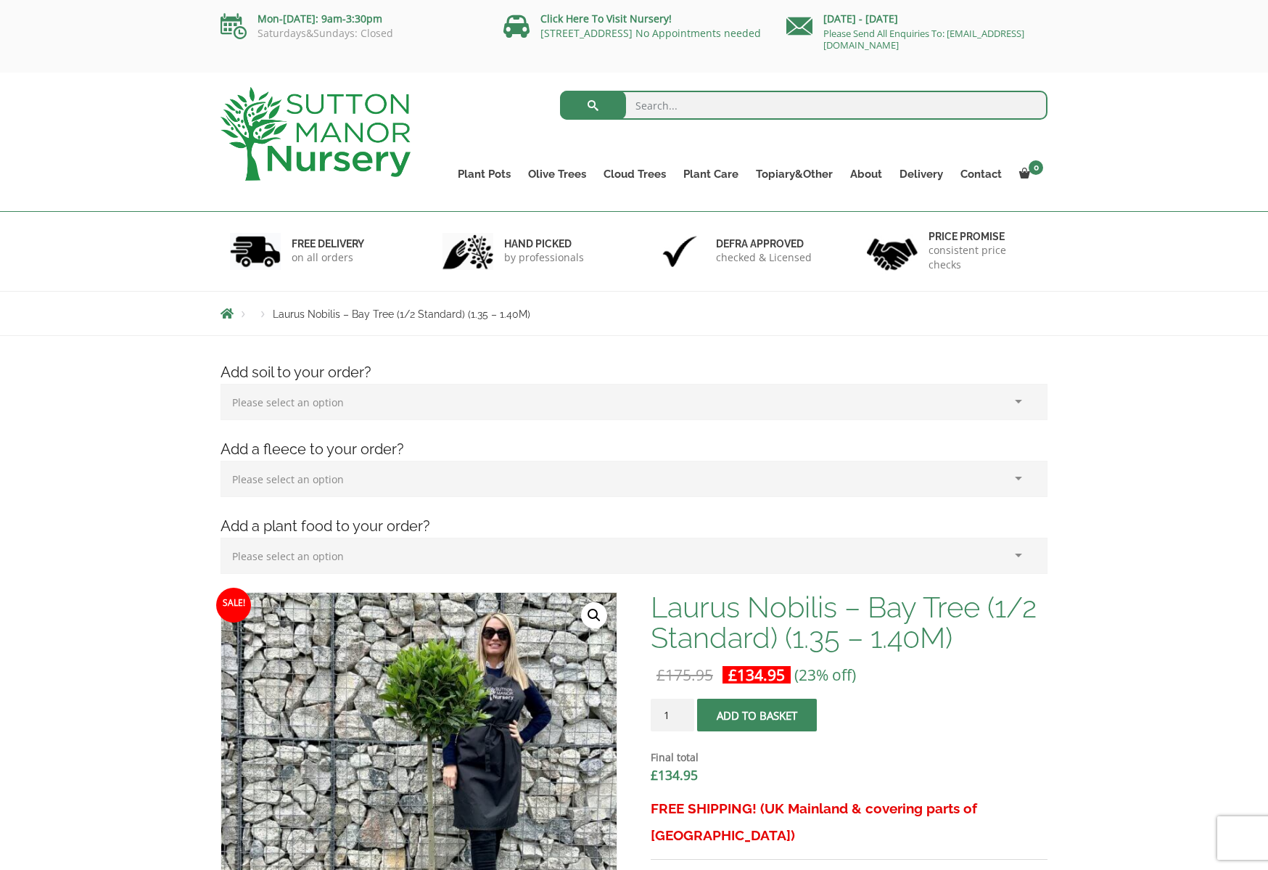
click at [373, 141] on img at bounding box center [316, 134] width 190 height 94
